Goal: Find specific page/section: Find specific page/section

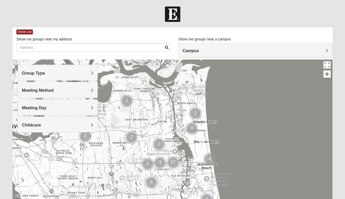
click at [55, 71] on h4 "Group Type" at bounding box center [58, 73] width 72 height 5
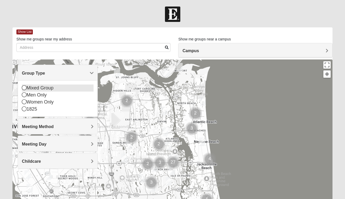
click at [53, 88] on div "Mixed Group" at bounding box center [58, 87] width 72 height 7
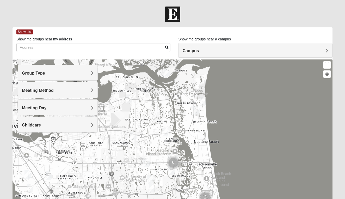
click at [60, 91] on h4 "Meeting Method" at bounding box center [58, 90] width 72 height 5
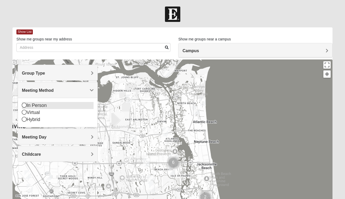
click at [45, 106] on div "In Person" at bounding box center [58, 105] width 72 height 7
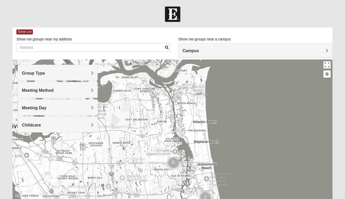
click at [45, 109] on span "Meeting Day" at bounding box center [34, 107] width 24 height 4
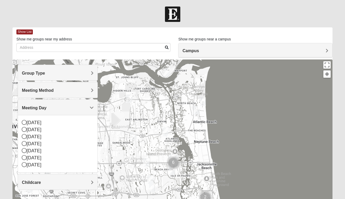
click at [45, 109] on span "Meeting Day" at bounding box center [34, 107] width 24 height 4
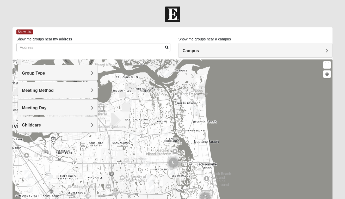
click at [63, 126] on h4 "Childcare" at bounding box center [58, 124] width 72 height 5
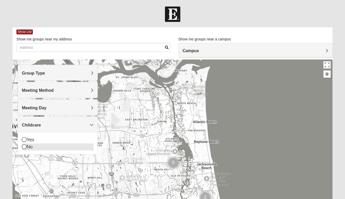
click at [32, 146] on div "No" at bounding box center [58, 146] width 72 height 7
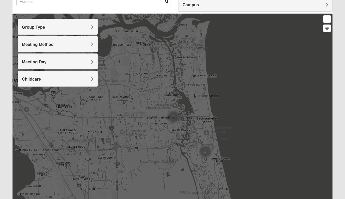
scroll to position [45, 0]
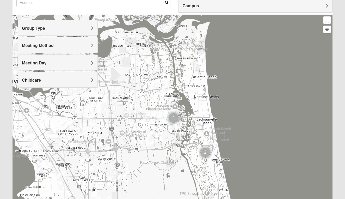
click at [288, 121] on div at bounding box center [172, 119] width 320 height 208
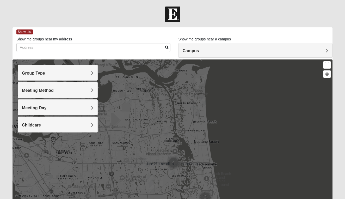
scroll to position [0, 0]
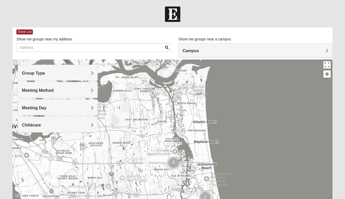
click at [205, 49] on h4 "Campus" at bounding box center [254, 50] width 145 height 5
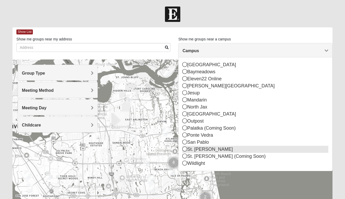
click at [195, 149] on div "St. [PERSON_NAME]" at bounding box center [254, 148] width 145 height 7
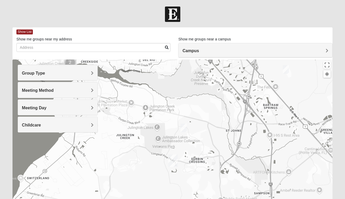
click at [173, 158] on img "St. Johns" at bounding box center [172, 160] width 9 height 12
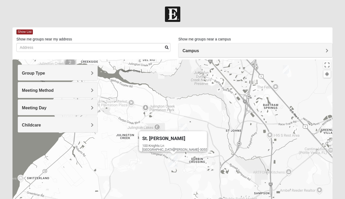
click at [252, 103] on div "St. [PERSON_NAME] [STREET_ADDRESS][PERSON_NAME]" at bounding box center [172, 163] width 320 height 208
click at [184, 125] on img "Mixed Chung 32259" at bounding box center [183, 127] width 6 height 9
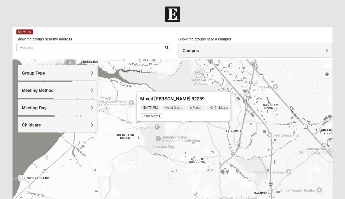
click at [286, 68] on img "Mixed Remley 32081" at bounding box center [285, 69] width 6 height 9
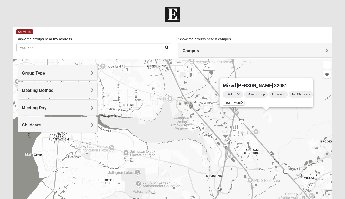
click at [110, 96] on img "Mixed Eler 32258" at bounding box center [109, 97] width 6 height 9
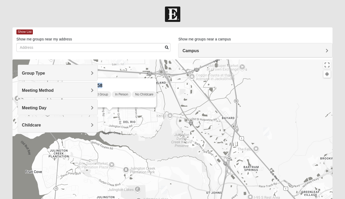
drag, startPoint x: 133, startPoint y: 81, endPoint x: 213, endPoint y: 85, distance: 80.5
click at [213, 85] on div "Mixed Eler 32258 [DATE] PM Mixed Group In Person No Childcare Learn More" at bounding box center [172, 163] width 320 height 208
click at [163, 116] on div "Mixed Eler 32258 [DATE] PM Mixed Group In Person No Childcare Learn More" at bounding box center [172, 163] width 320 height 208
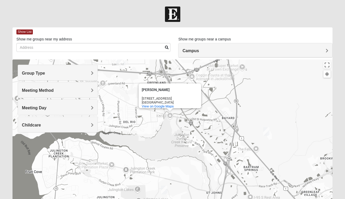
click at [111, 114] on img "Mixed Eler 32258" at bounding box center [109, 114] width 6 height 9
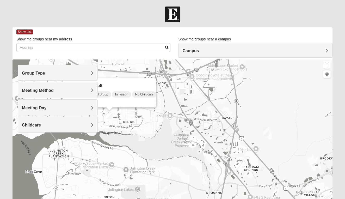
click at [127, 100] on div "[DATE] PM Mixed Group In Person No Childcare Learn More" at bounding box center [111, 99] width 90 height 17
click at [274, 84] on div "Mixed Eler 32258 [DATE] PM Mixed Group In Person No Childcare Learn More" at bounding box center [172, 163] width 320 height 208
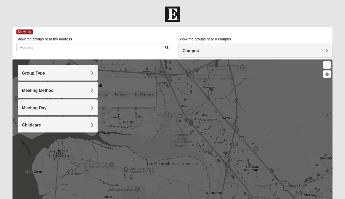
click at [326, 66] on button "Toggle fullscreen view" at bounding box center [326, 64] width 7 height 7
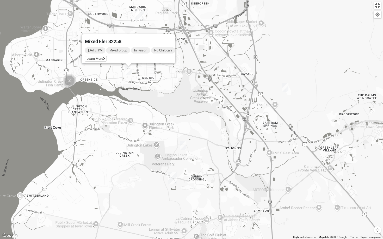
click at [185, 147] on img "Mixed Chung 32259" at bounding box center [183, 146] width 6 height 9
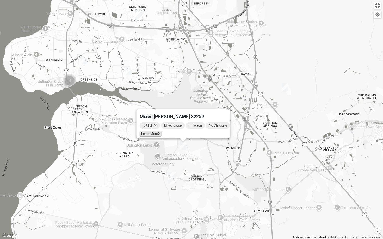
click at [147, 131] on span "Learn More" at bounding box center [150, 133] width 22 height 5
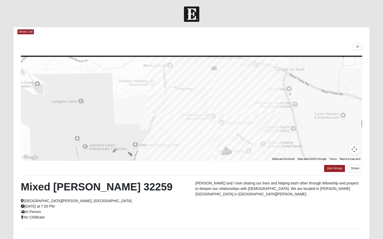
click at [344, 46] on html "Log In Find A Group Error Show List Loading Groups" at bounding box center [191, 141] width 383 height 282
click at [20, 33] on html "Log In Find A Group Error Show List Loading Groups" at bounding box center [191, 141] width 383 height 282
click at [24, 31] on html "Log In Find A Group Error Show List Loading Groups" at bounding box center [191, 141] width 383 height 282
click at [27, 31] on html "Log In Find A Group Error Show List Loading Groups" at bounding box center [191, 141] width 383 height 282
click at [344, 46] on html "Log In Find A Group Error Show List Loading Groups" at bounding box center [191, 141] width 383 height 282
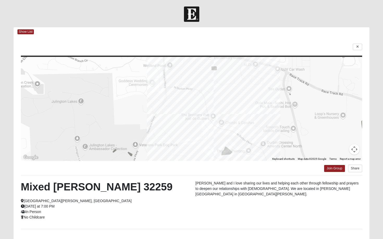
click at [344, 47] on html "Log In Find A Group Error Show List Loading Groups" at bounding box center [191, 141] width 383 height 282
click at [344, 46] on html "Log In Find A Group Error Show List Loading Groups" at bounding box center [191, 141] width 383 height 282
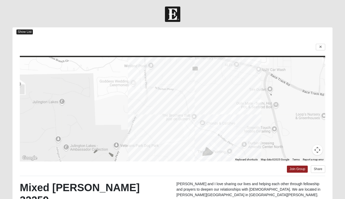
click at [23, 30] on span "Show List" at bounding box center [24, 31] width 16 height 5
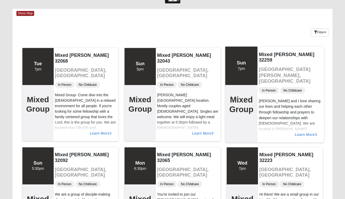
scroll to position [19, 0]
